Goal: Information Seeking & Learning: Learn about a topic

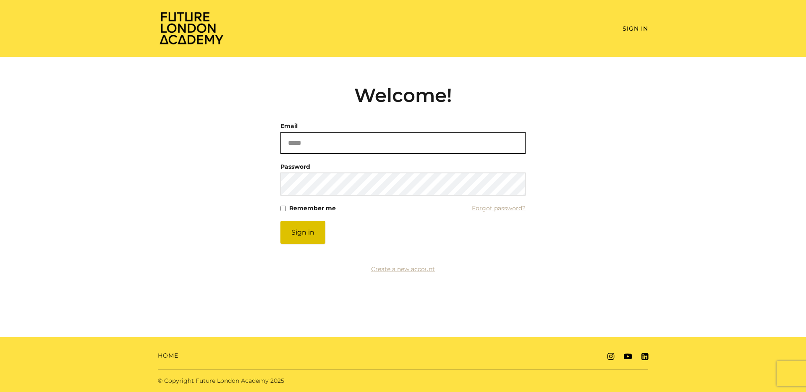
type input "**********"
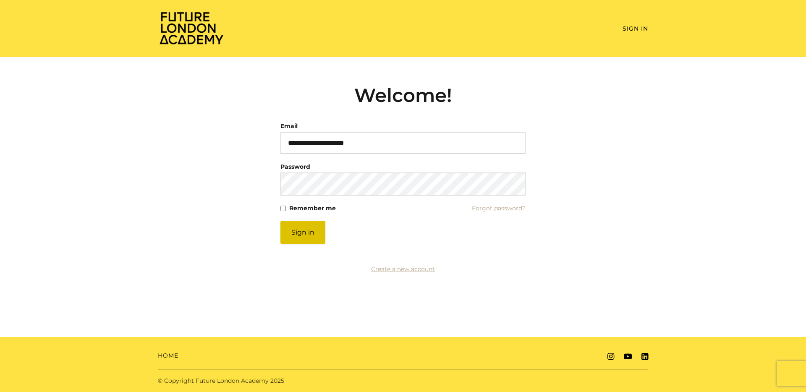
click at [303, 230] on button "Sign in" at bounding box center [302, 232] width 45 height 23
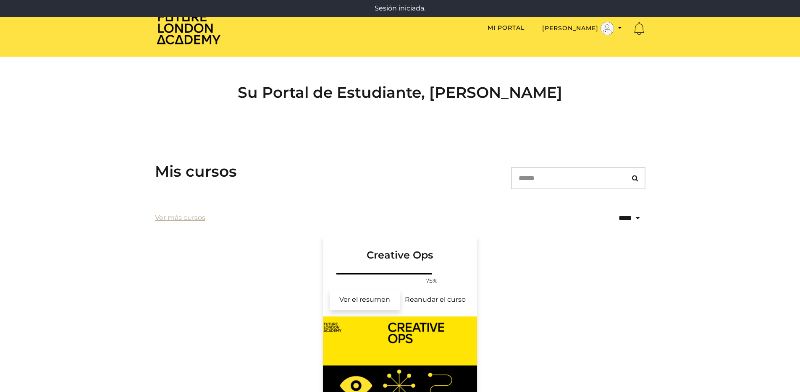
click at [365, 298] on link "Ver el resumen" at bounding box center [365, 300] width 71 height 20
